Goal: Task Accomplishment & Management: Complete application form

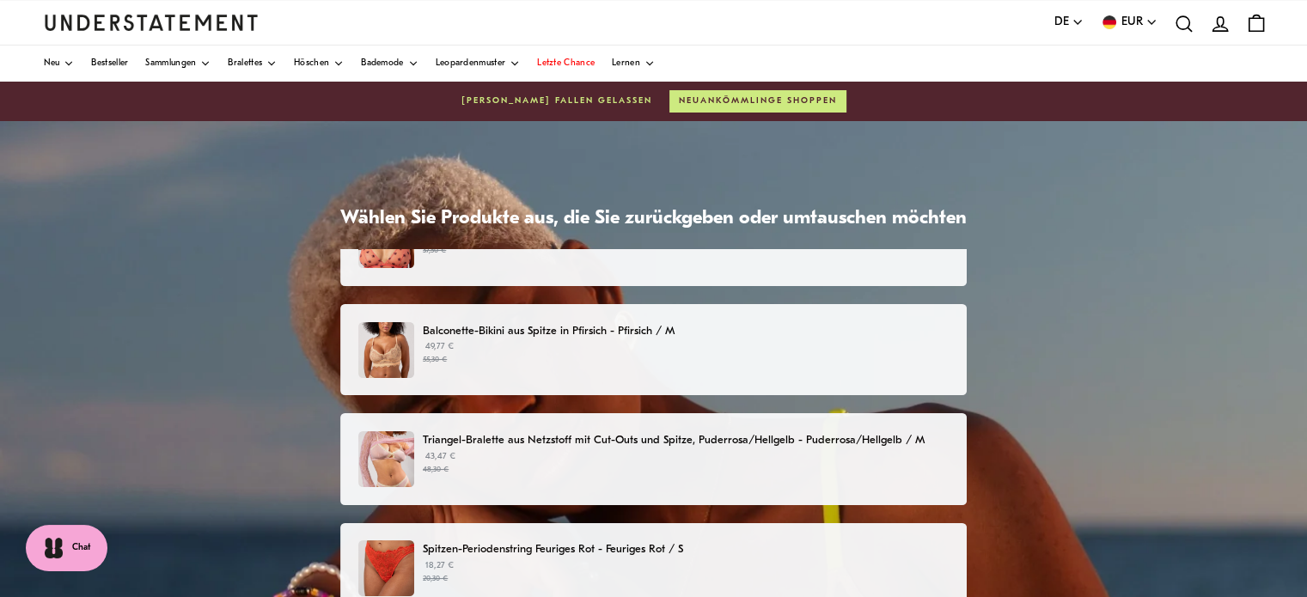
scroll to position [398, 0]
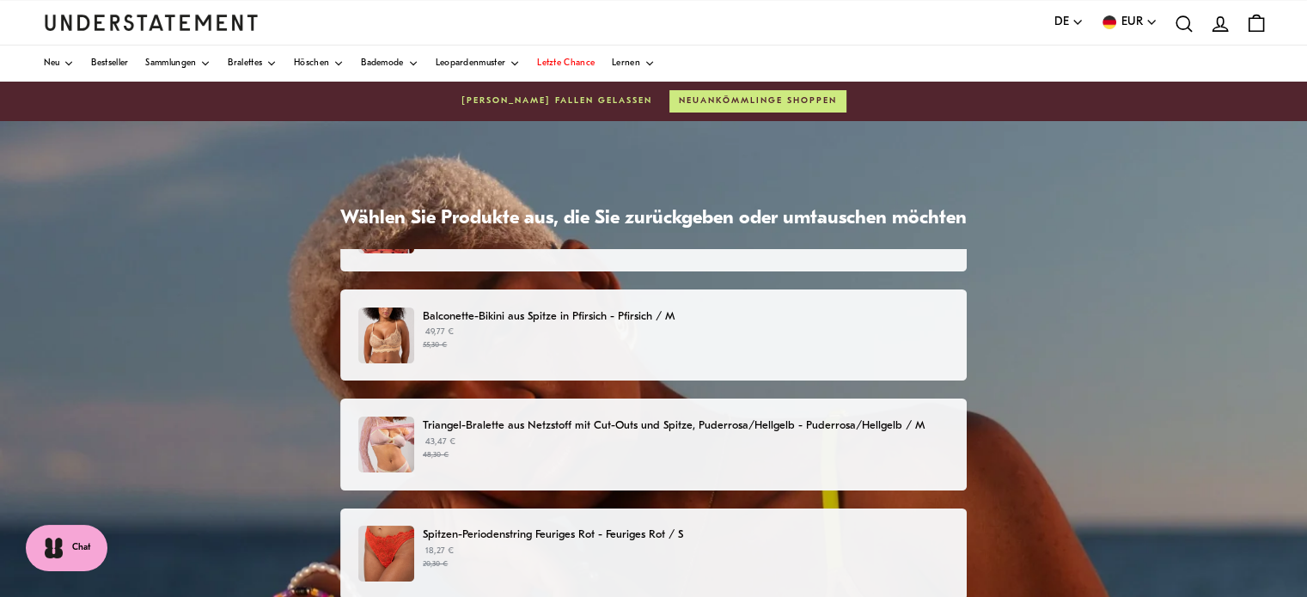
click at [615, 420] on font "Triangel-Bralette aus Netzstoff mit Cut-Outs und Spitze, Puderrosa/Hellgelb - P…" at bounding box center [674, 425] width 502 height 11
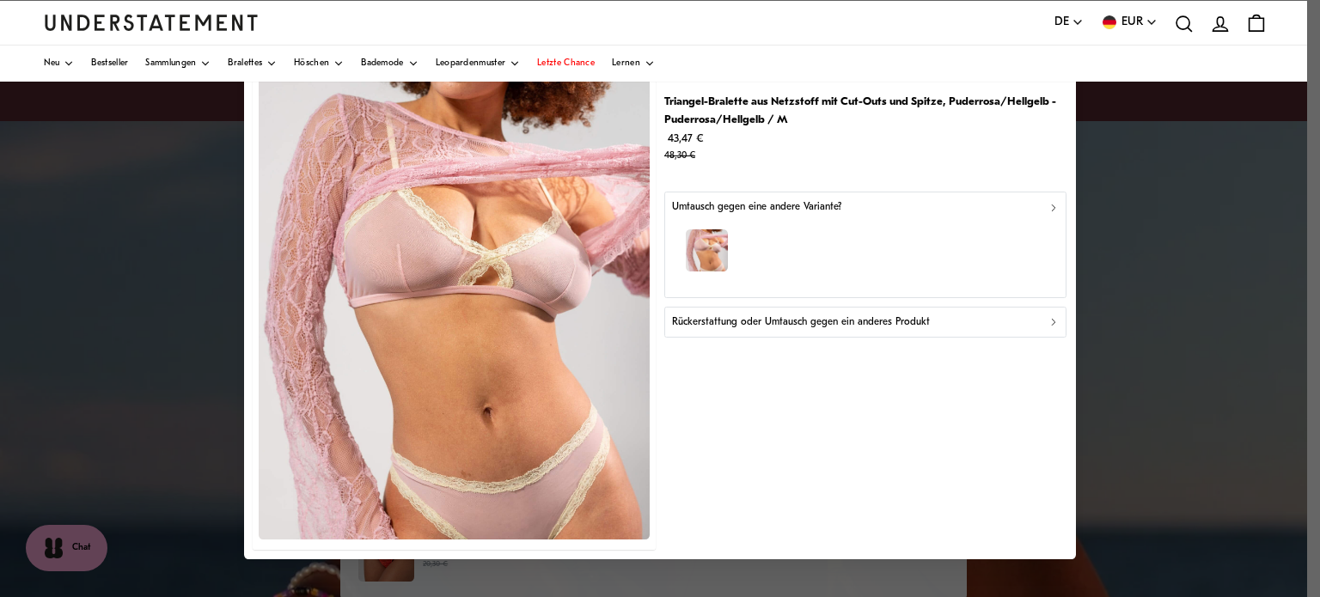
click at [894, 323] on font "Rückerstattung oder Umtausch gegen ein anderes Produkt" at bounding box center [801, 322] width 258 height 10
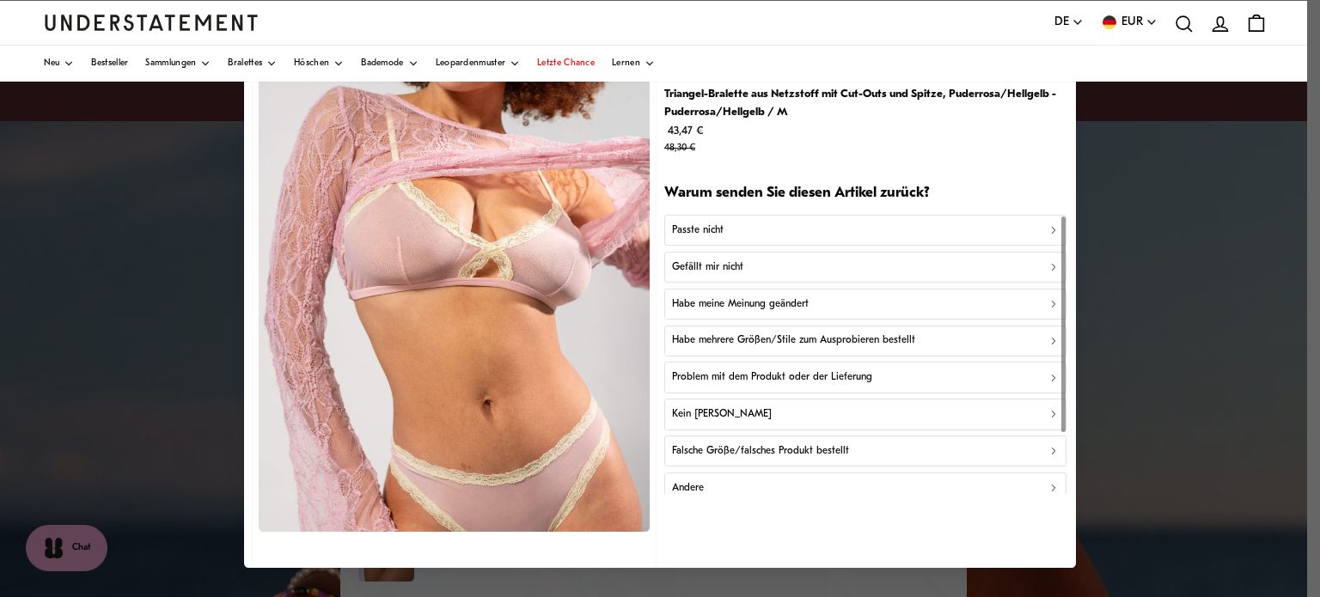
click at [898, 338] on font "Habe mehrere Größen/Stile zum Ausprobieren bestellt" at bounding box center [793, 340] width 243 height 10
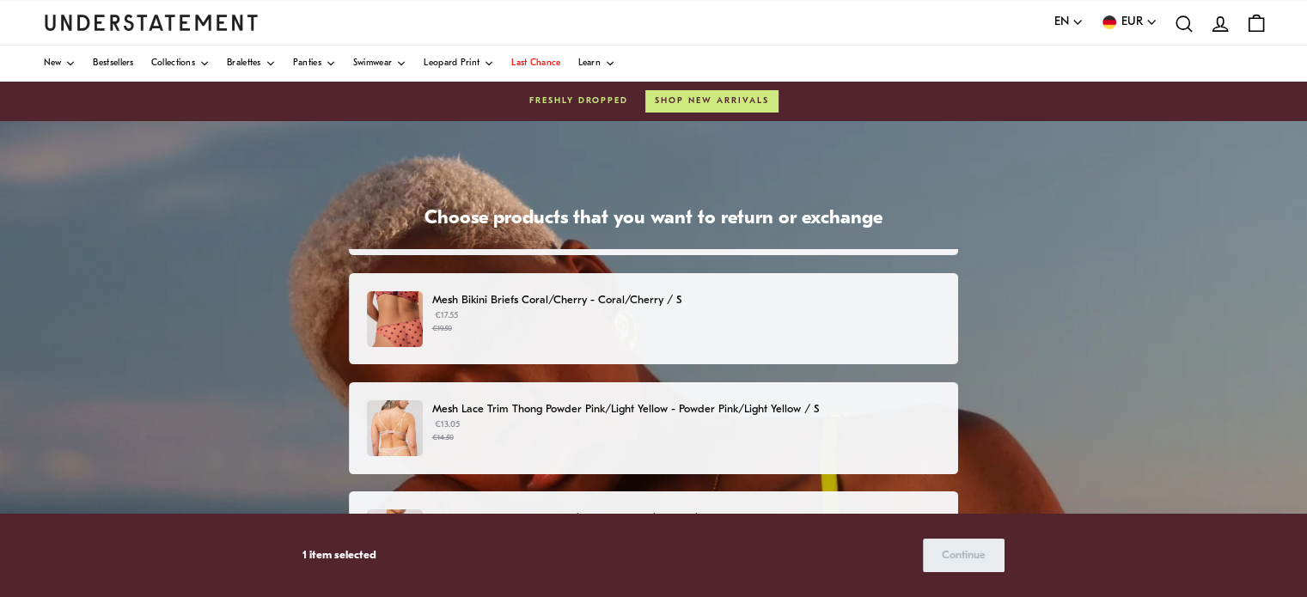
scroll to position [89, 0]
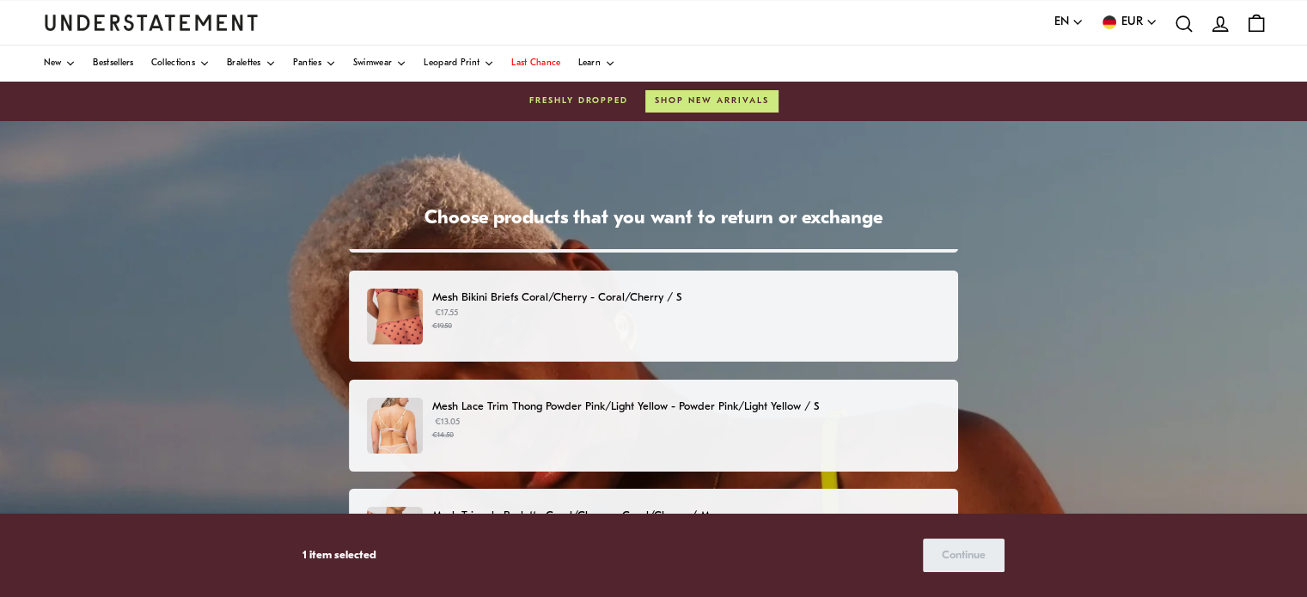
click at [750, 418] on p "€13.05 €14.50" at bounding box center [686, 429] width 508 height 26
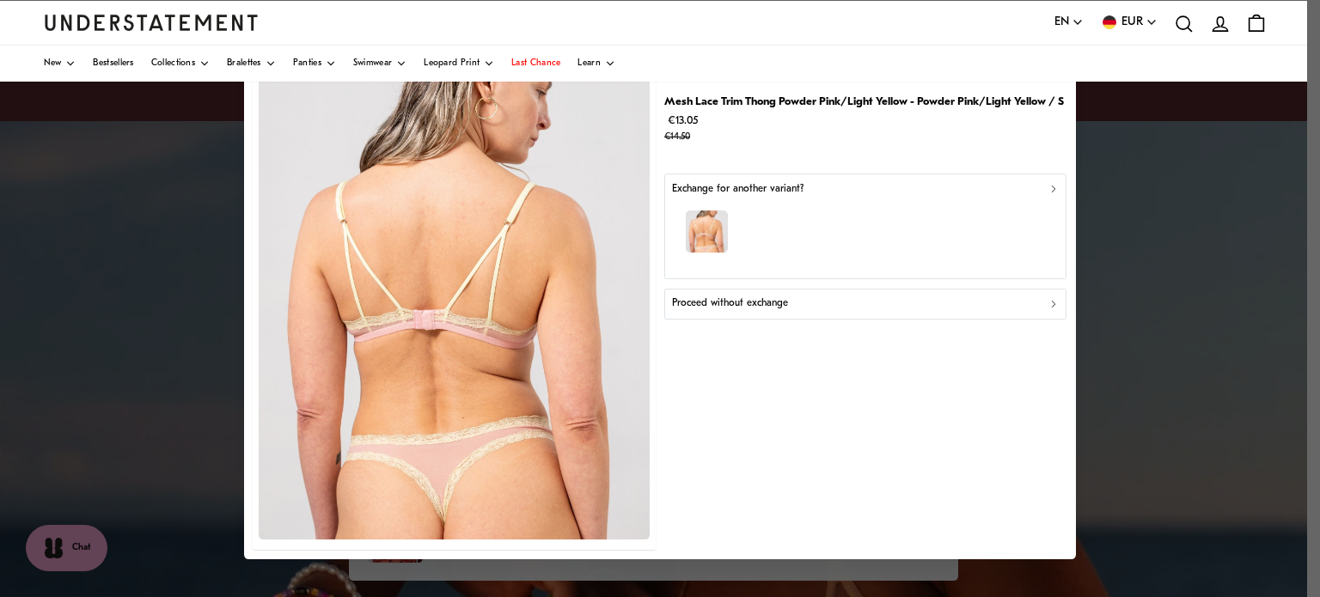
click at [768, 308] on p "Proceed without exchange" at bounding box center [730, 304] width 116 height 16
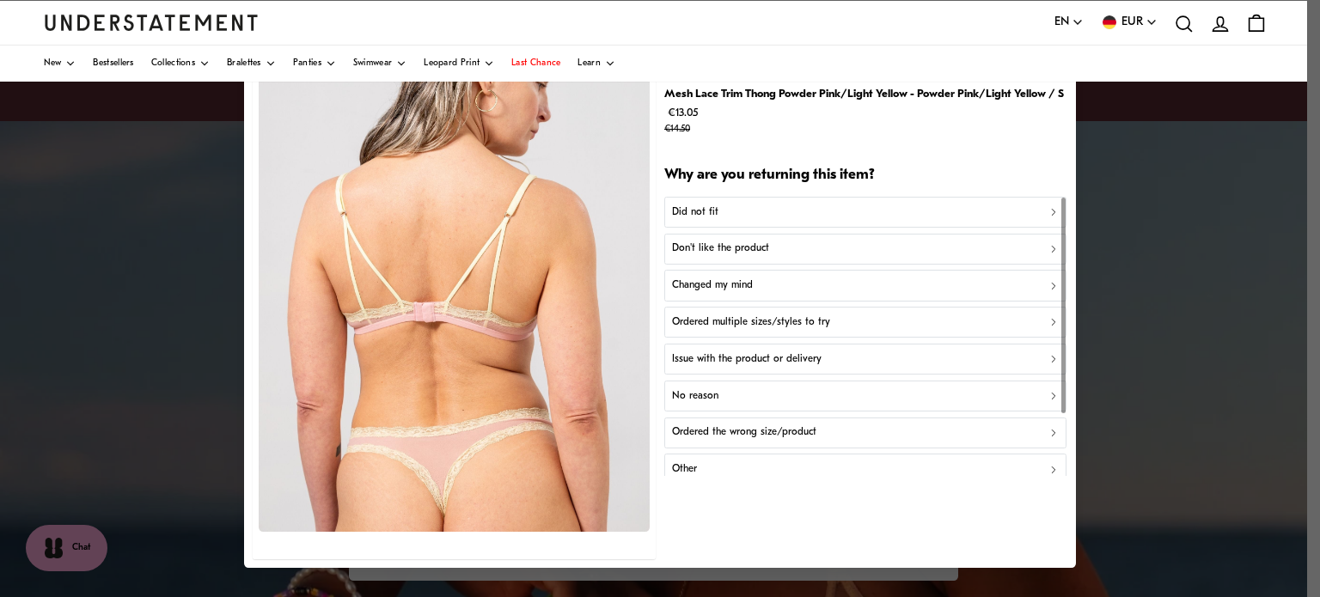
click at [794, 331] on p "Ordered multiple sizes/styles to try" at bounding box center [751, 323] width 158 height 16
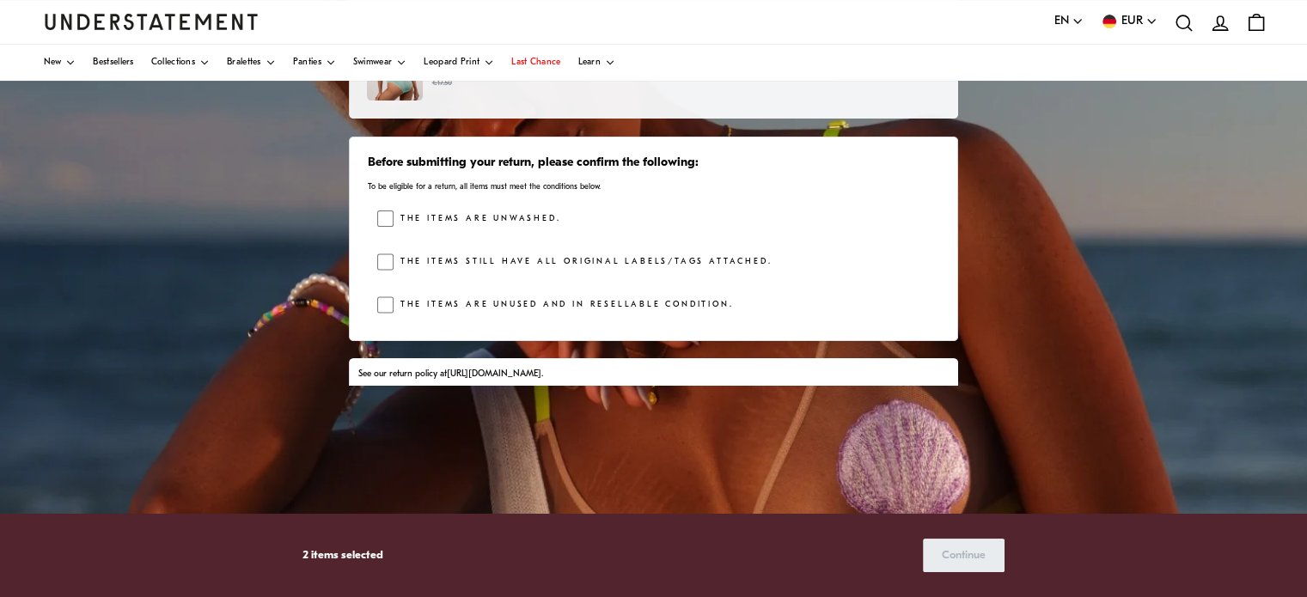
scroll to position [817, 0]
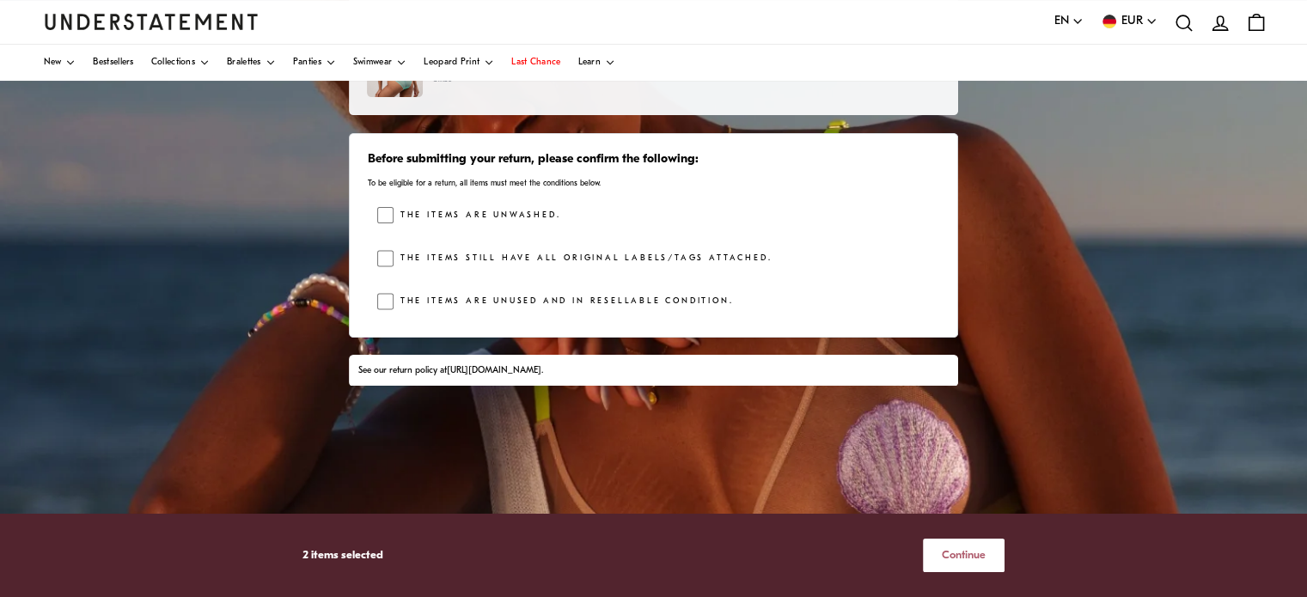
click at [976, 553] on span "Continue" at bounding box center [964, 556] width 44 height 32
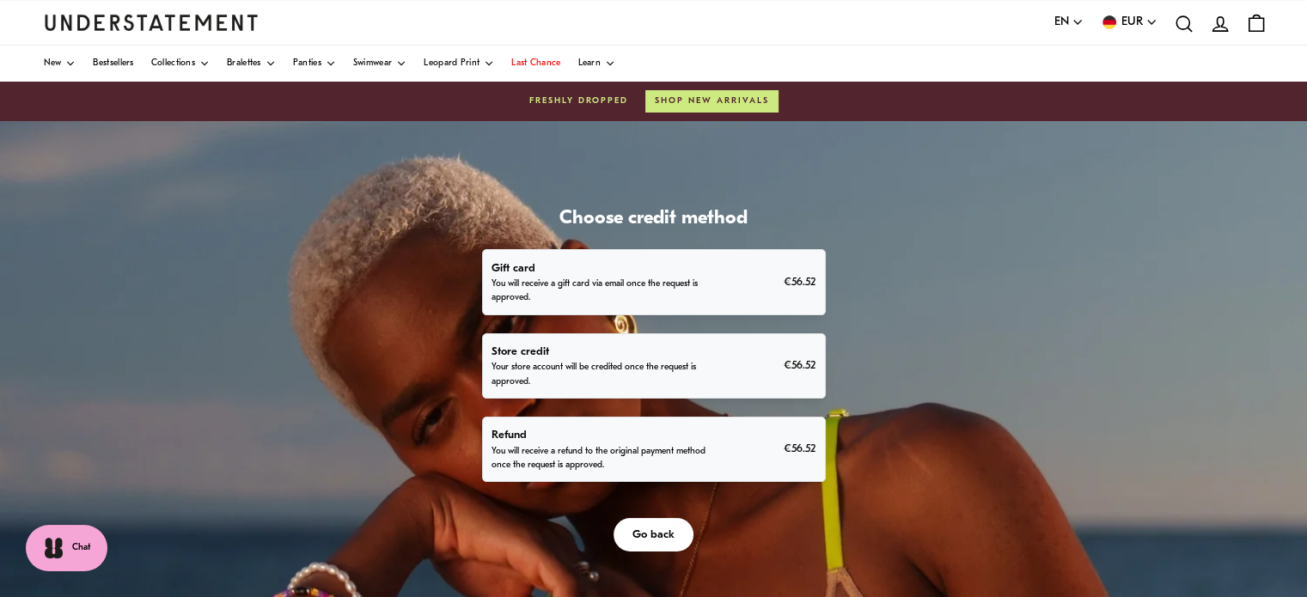
click at [642, 436] on p "Refund" at bounding box center [602, 435] width 221 height 18
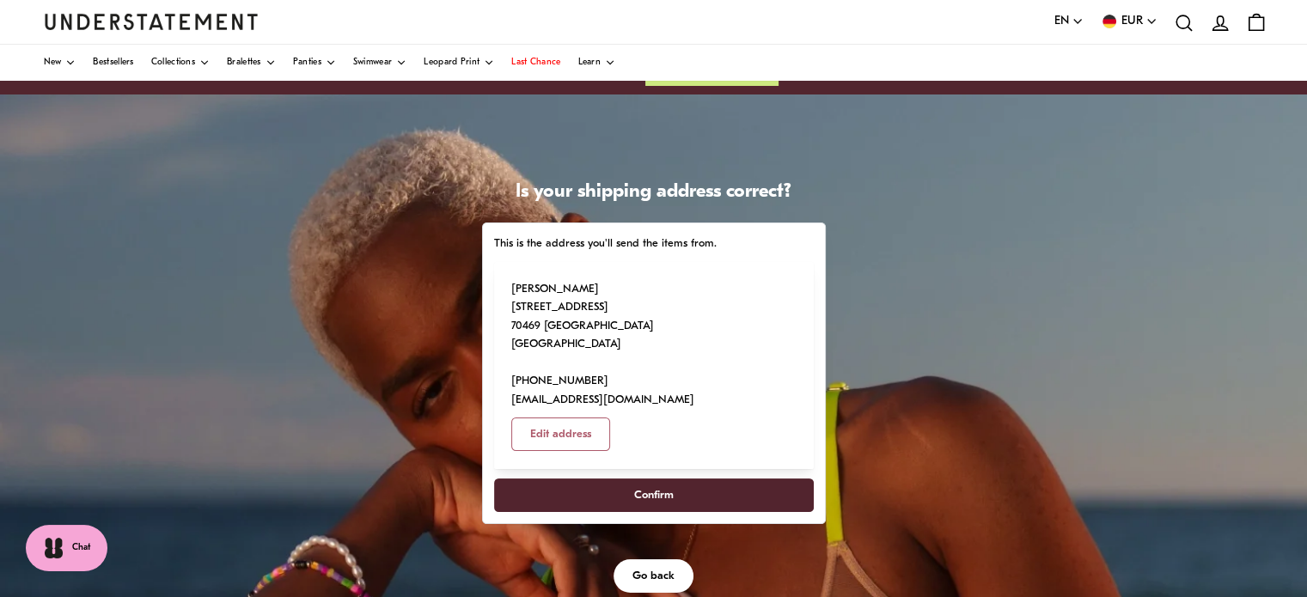
scroll to position [28, 0]
click at [640, 479] on span "Confirm" at bounding box center [654, 495] width 40 height 32
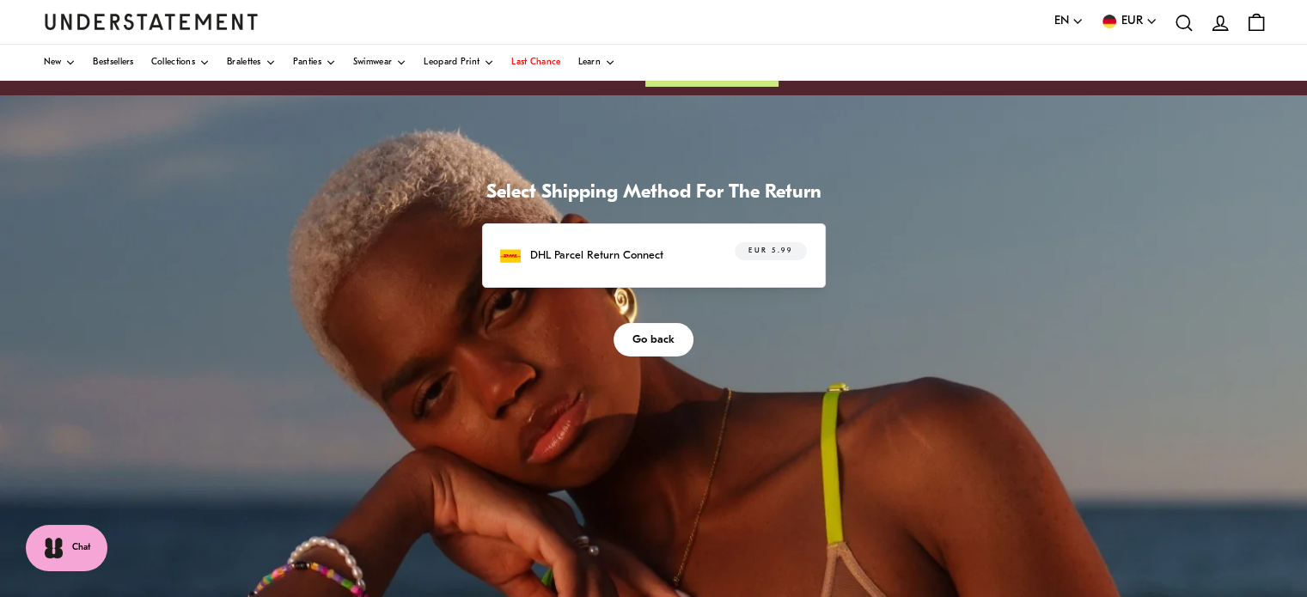
scroll to position [4, 0]
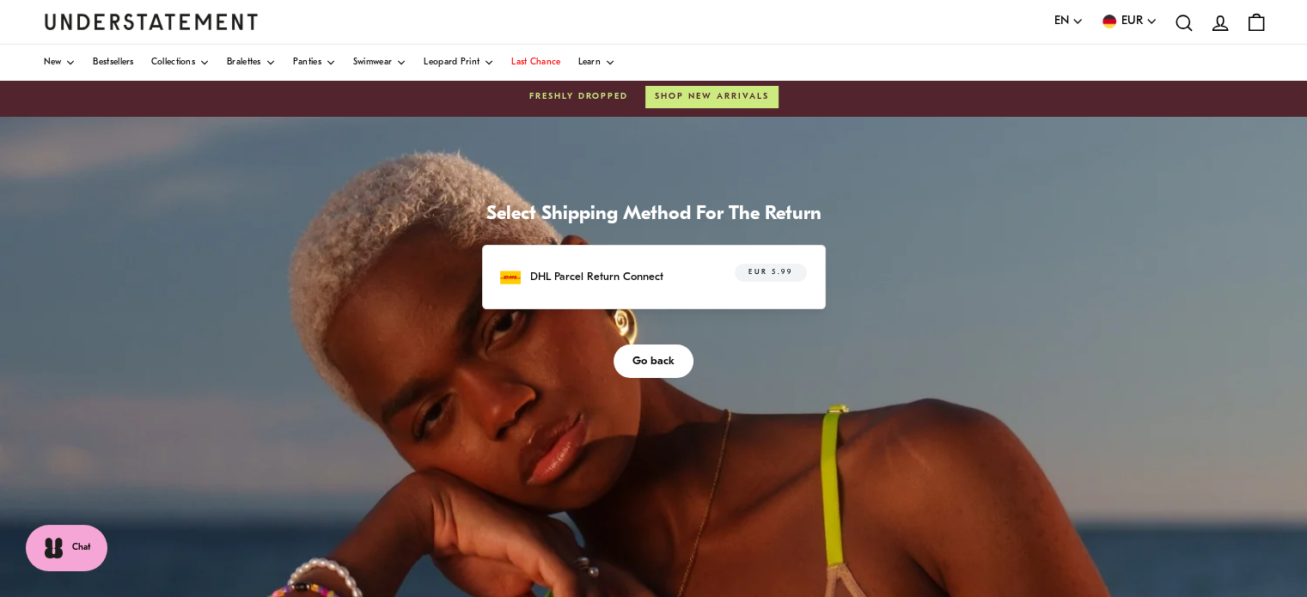
click at [671, 272] on div "DHL Parcel Return Connect EUR 5.99" at bounding box center [653, 277] width 306 height 27
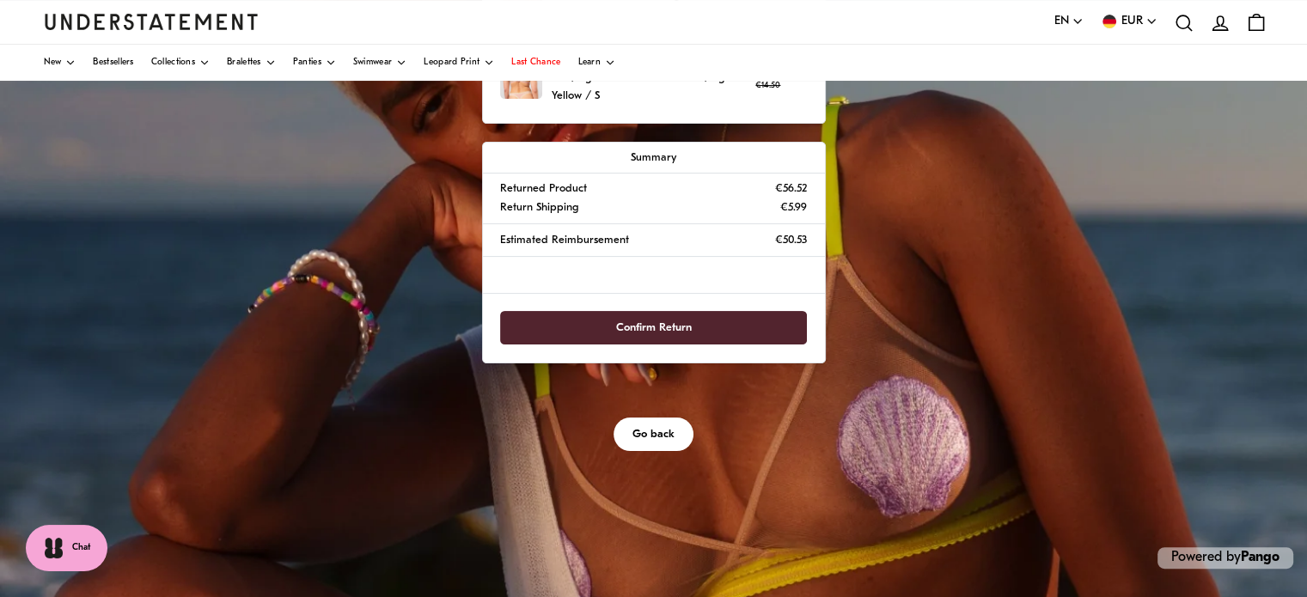
scroll to position [318, 0]
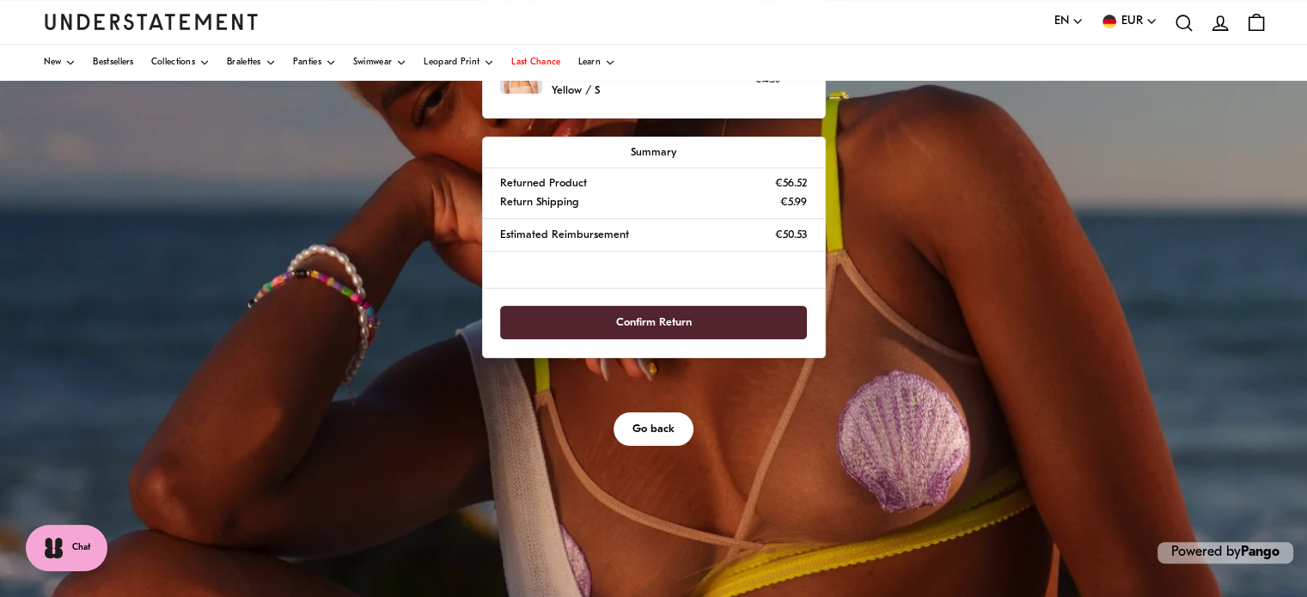
click at [653, 312] on span "Confirm Return" at bounding box center [654, 323] width 76 height 32
